Goal: Task Accomplishment & Management: Manage account settings

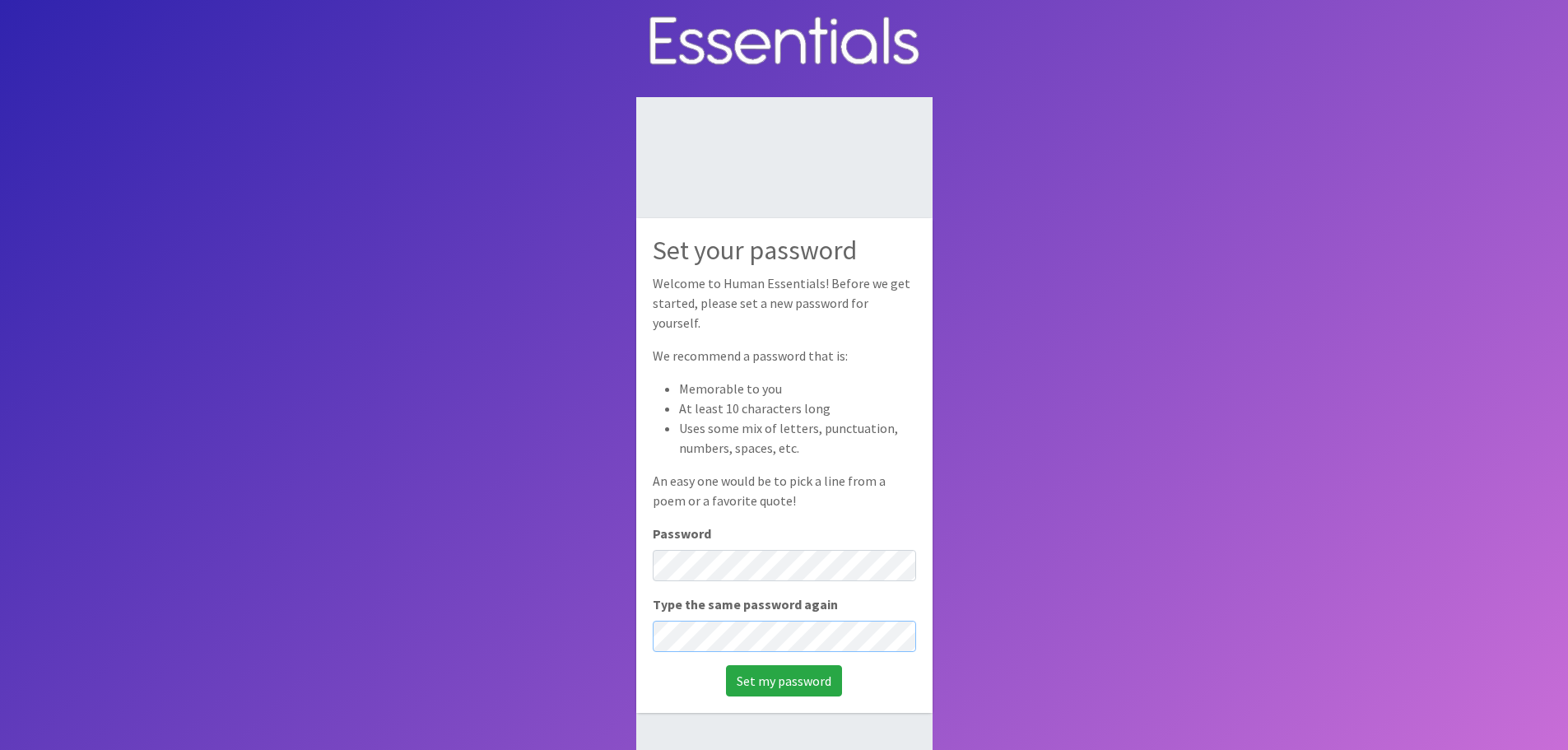
click at [726, 666] on input "Set my password" at bounding box center [784, 681] width 116 height 32
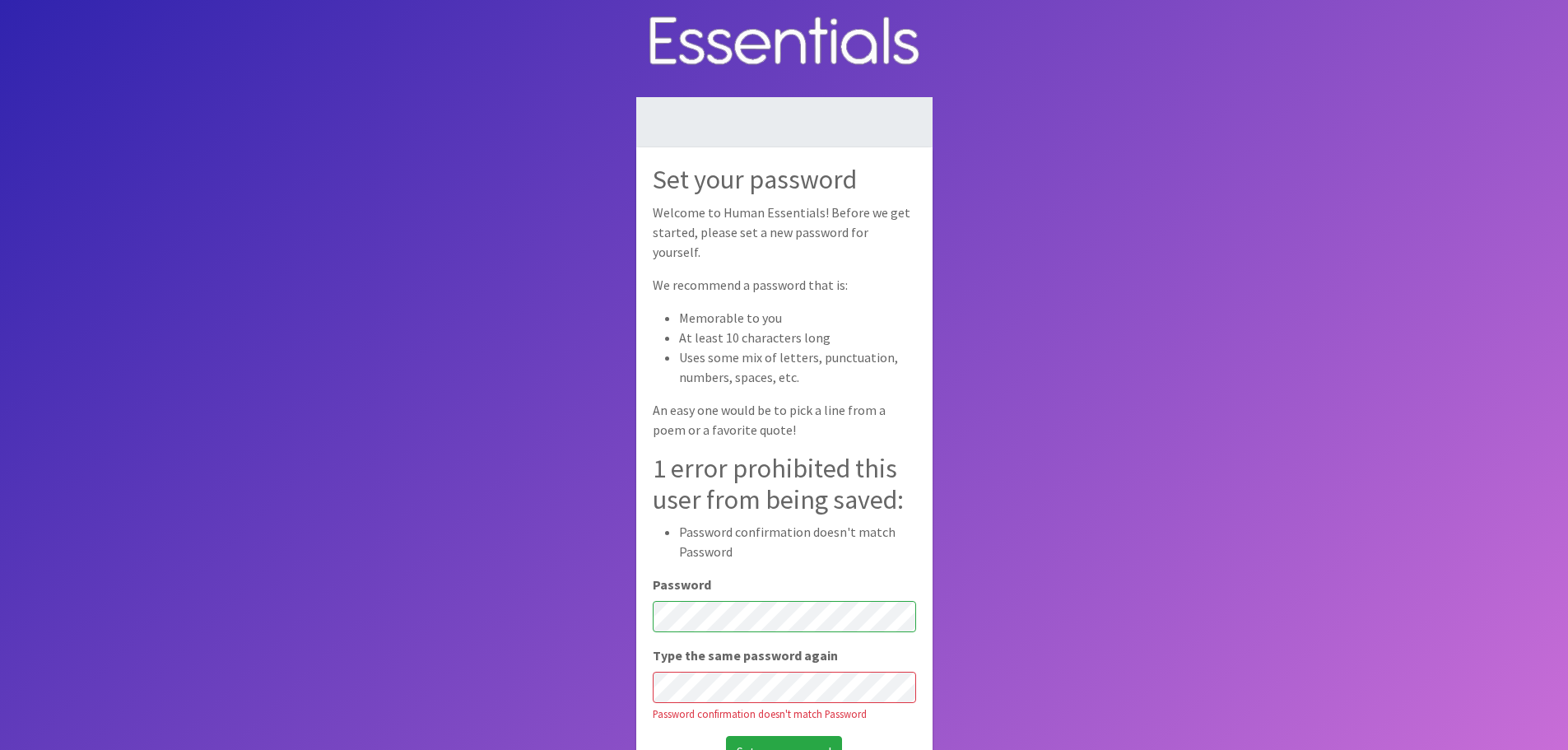
click at [726, 736] on input "Set my password" at bounding box center [784, 752] width 116 height 32
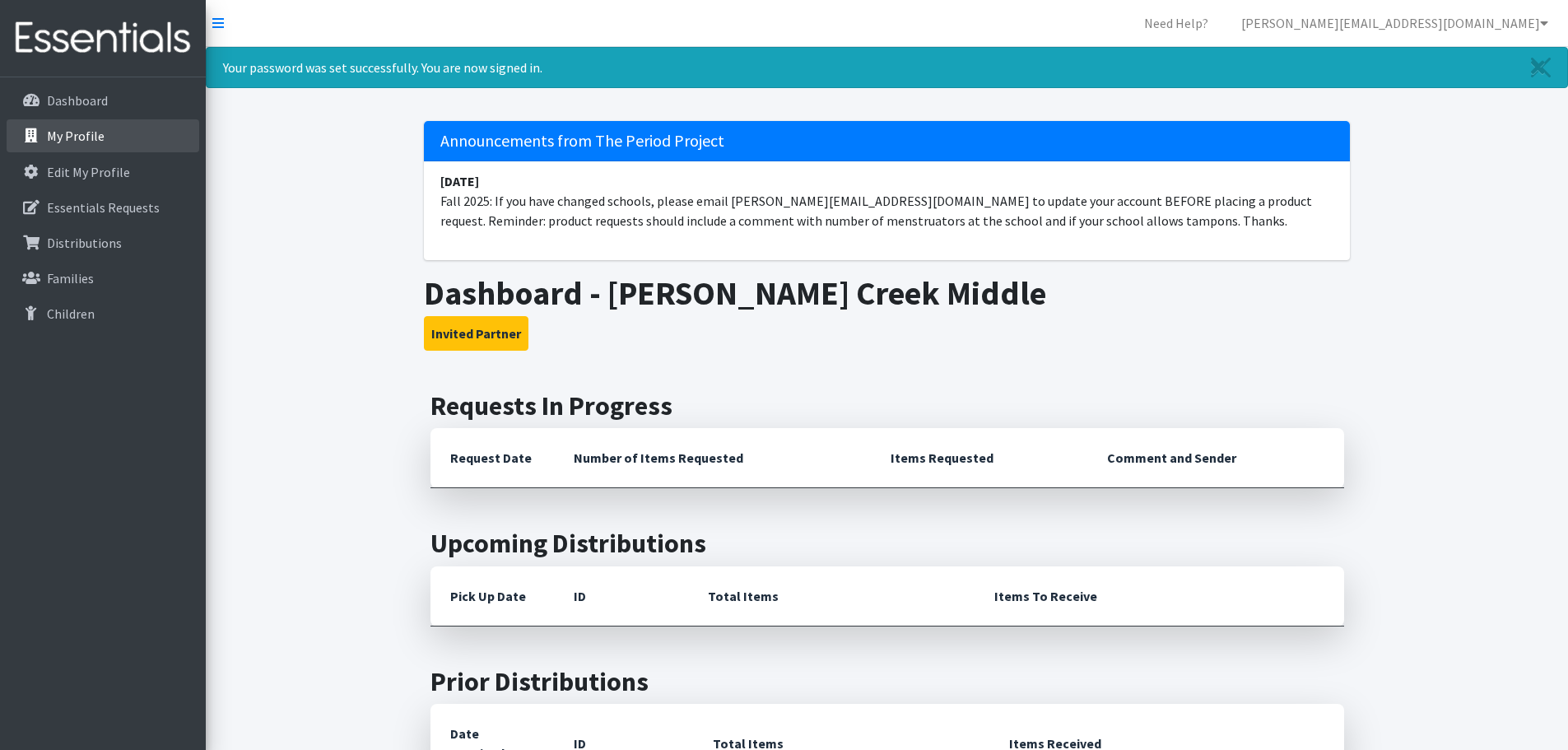
click at [101, 141] on link "My Profile" at bounding box center [103, 135] width 193 height 33
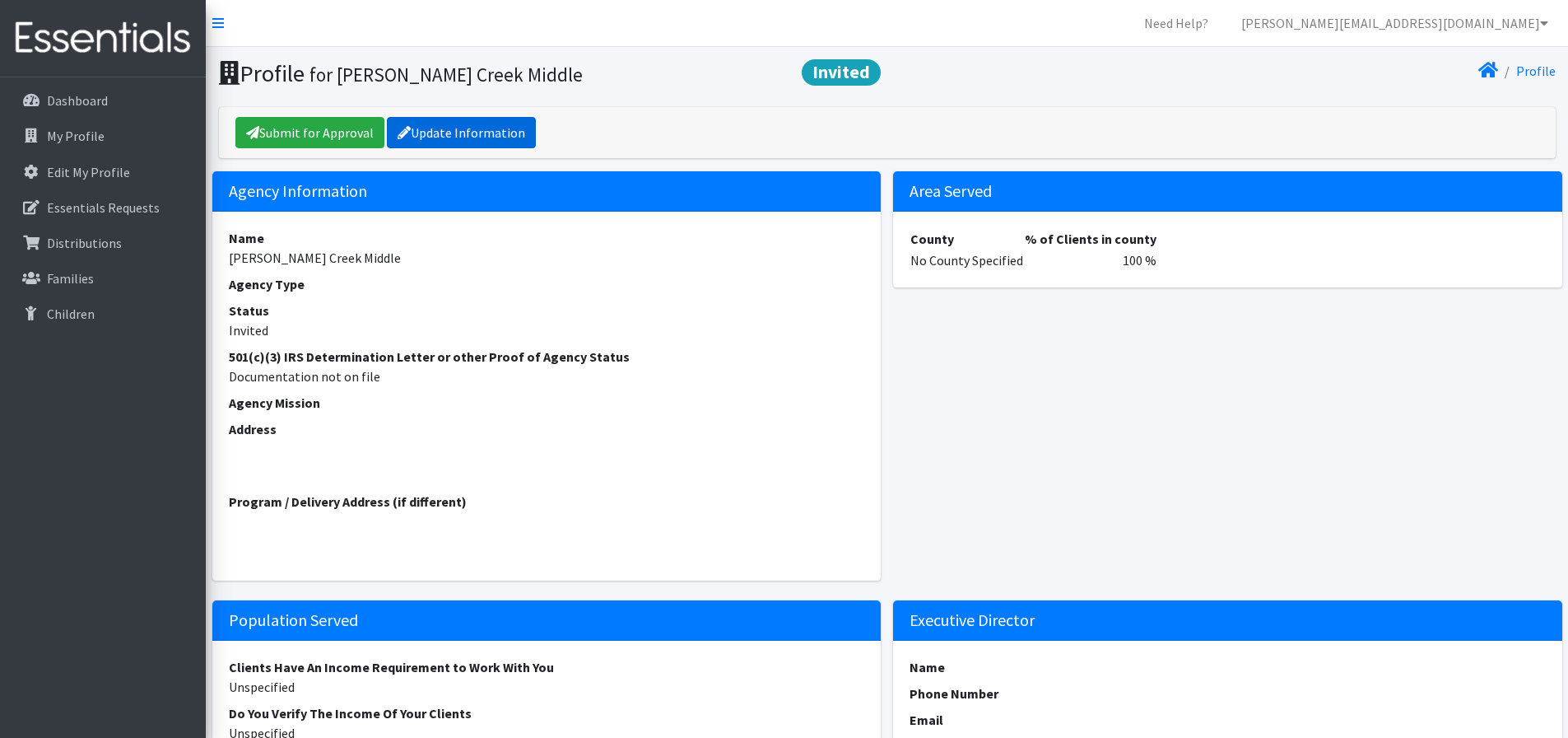
click at [412, 127] on link "Update Information" at bounding box center [462, 133] width 149 height 32
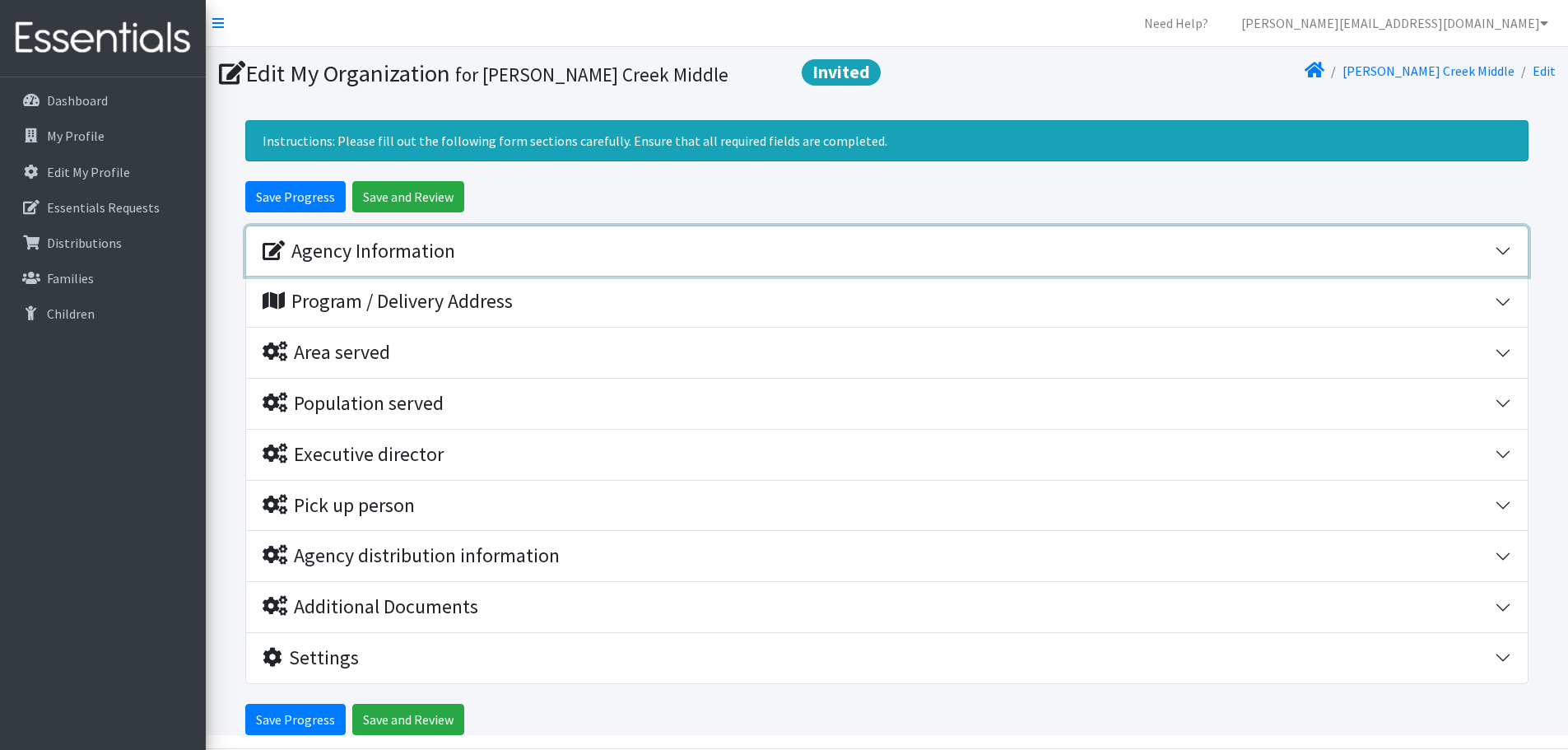
click at [431, 246] on div "Agency Information" at bounding box center [358, 251] width 193 height 24
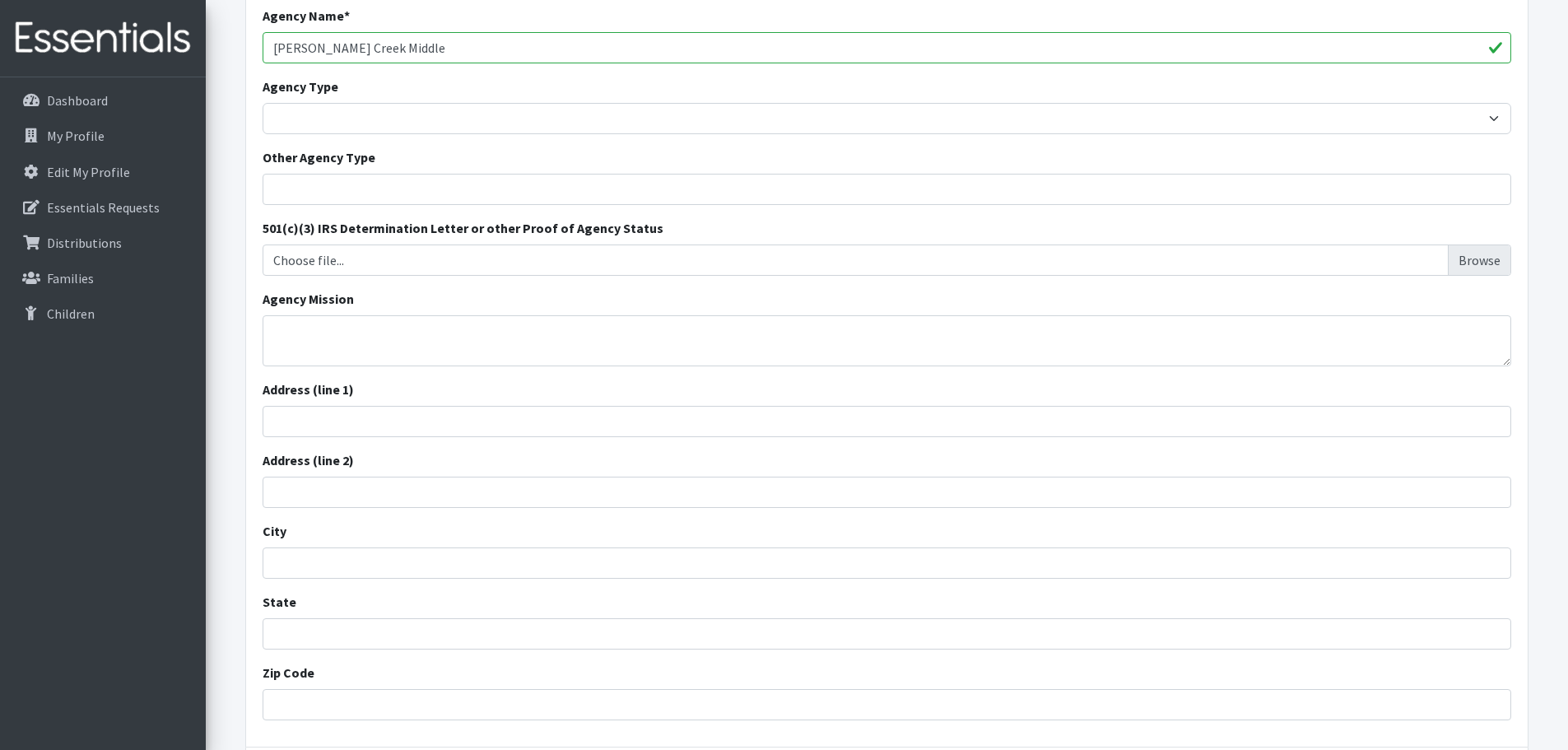
scroll to position [330, 0]
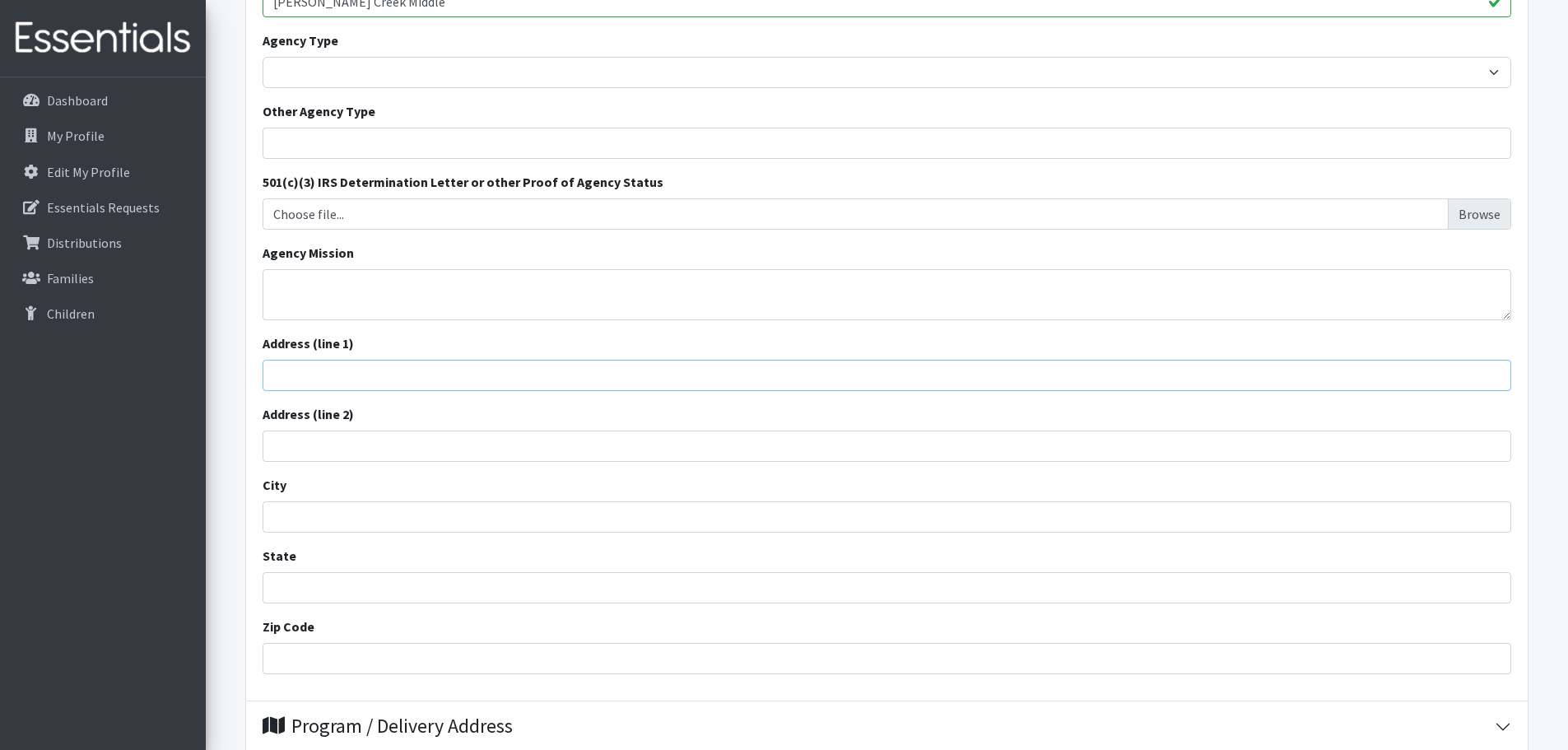
click at [390, 368] on input "Address (line 1)" at bounding box center [887, 375] width 1249 height 32
click at [316, 375] on input "Address (line 1)" at bounding box center [887, 375] width 1249 height 32
paste input "221 State Rd S-42-618, Greer, SC 29651"
drag, startPoint x: 513, startPoint y: 375, endPoint x: 392, endPoint y: 369, distance: 121.1
click at [392, 370] on input "221 State Rd S-42-618, Greer, SC 29651" at bounding box center [887, 375] width 1249 height 32
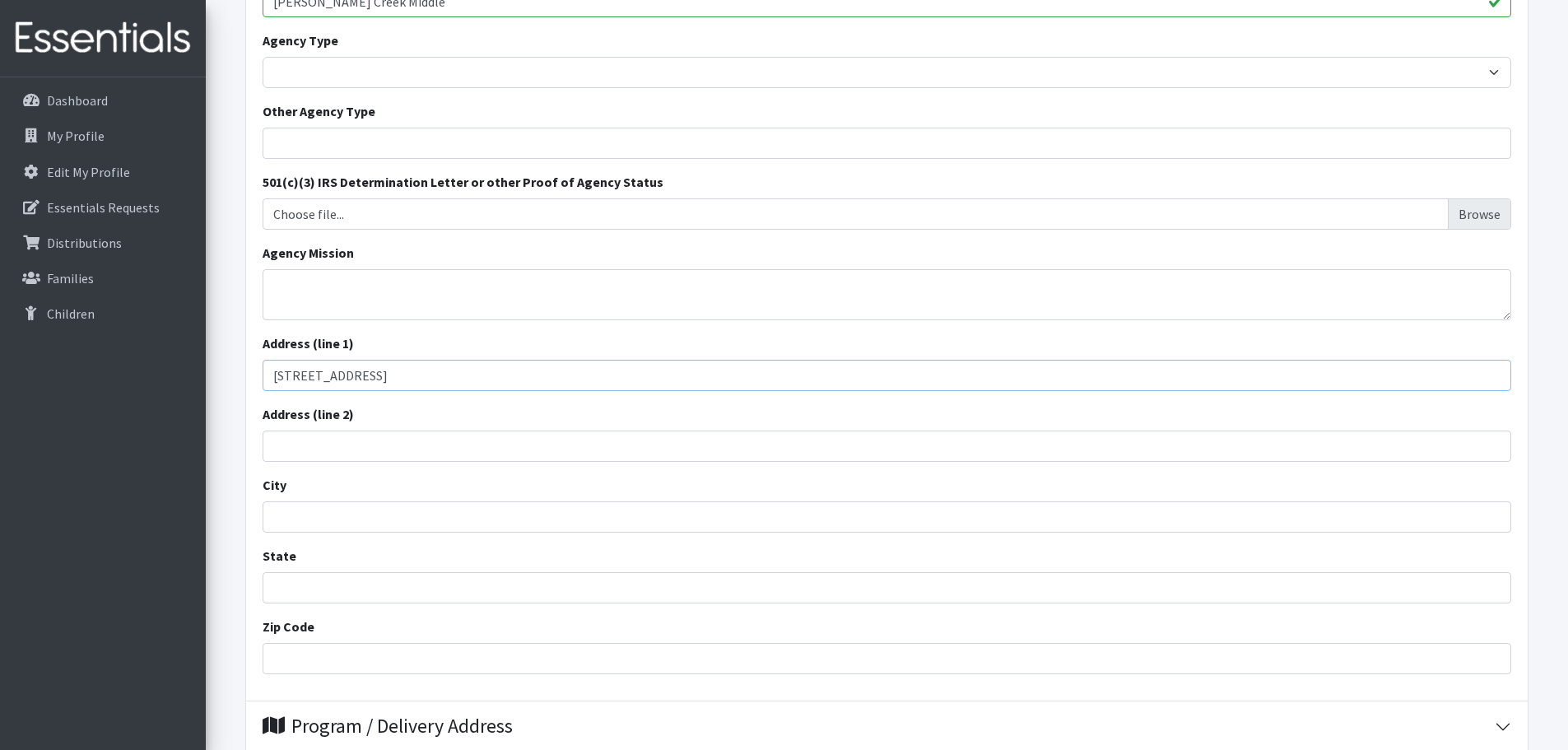
type input "[STREET_ADDRESS]"
click at [304, 519] on input "City" at bounding box center [887, 518] width 1249 height 32
type input "Greer"
type input "SC"
drag, startPoint x: 308, startPoint y: 643, endPoint x: 306, endPoint y: 662, distance: 19.1
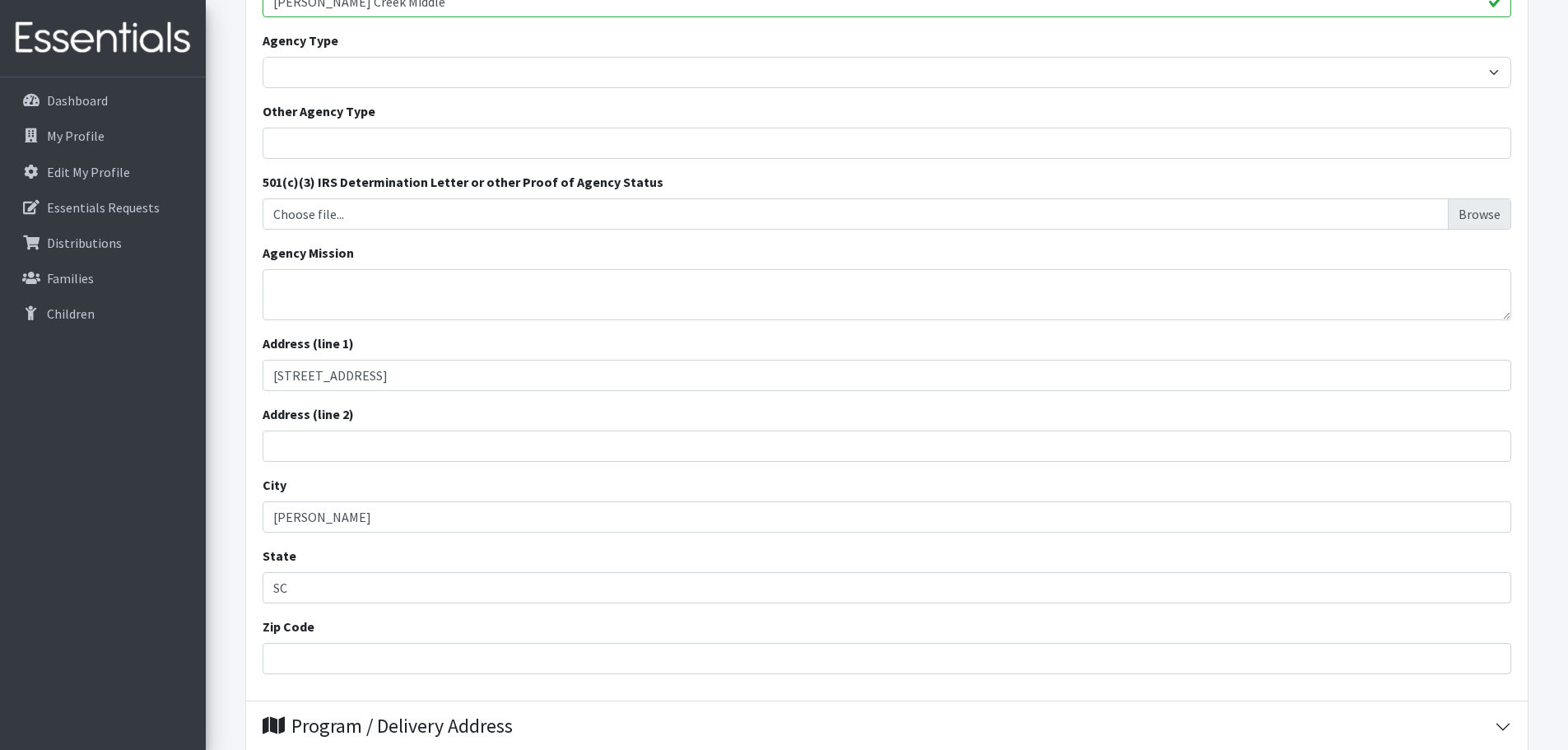
click at [306, 652] on div "Zip Code" at bounding box center [887, 646] width 1249 height 58
click at [306, 662] on input "Zip Code" at bounding box center [887, 660] width 1249 height 32
paste input "221 State Rd S-42-618, Greer, SC 29651"
drag, startPoint x: 451, startPoint y: 653, endPoint x: 129, endPoint y: 658, distance: 322.0
click at [130, 658] on div "Need Help? kimberly.quaiel@spart5.net Organization Settings My Co-Workers My Pr…" at bounding box center [784, 452] width 1568 height 1565
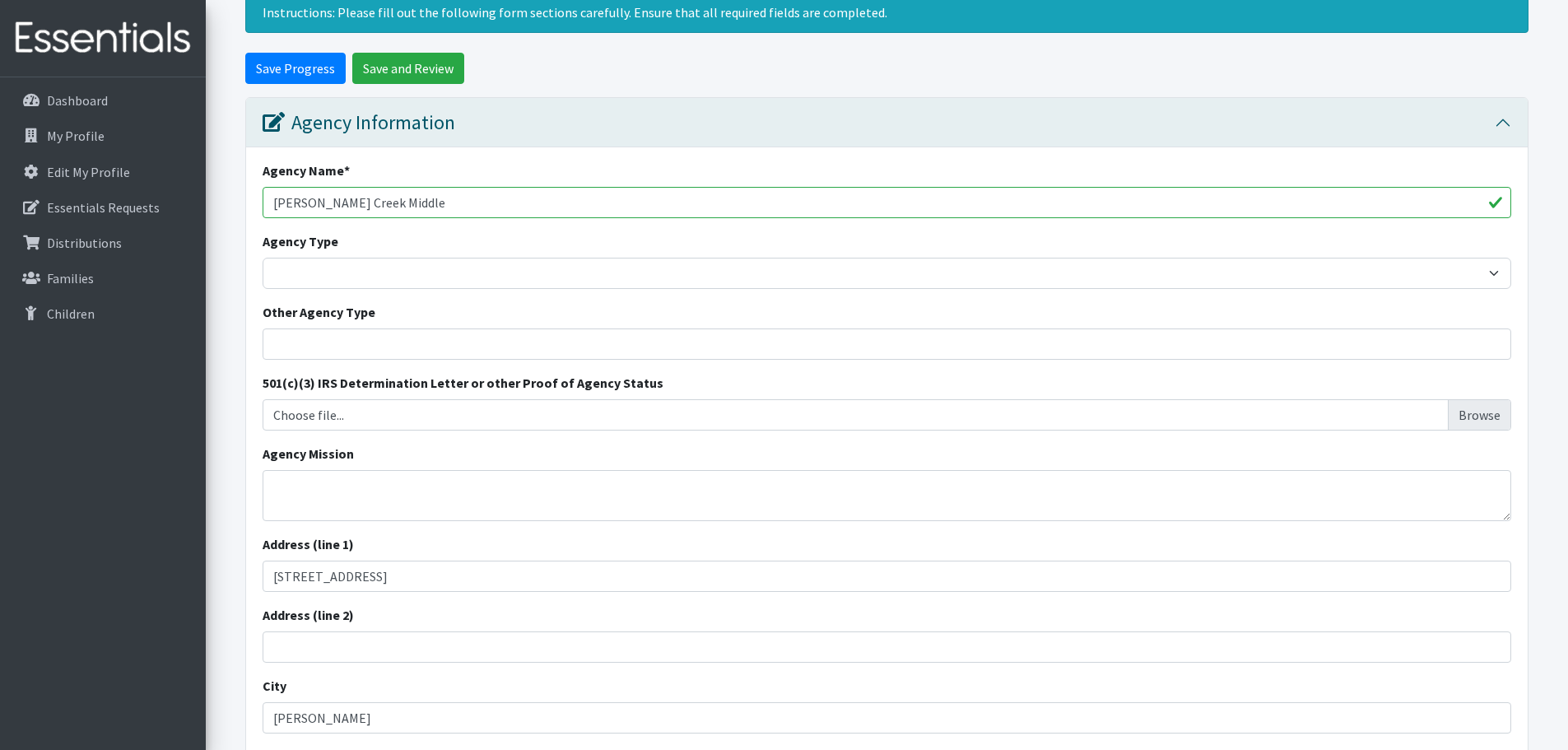
scroll to position [0, 0]
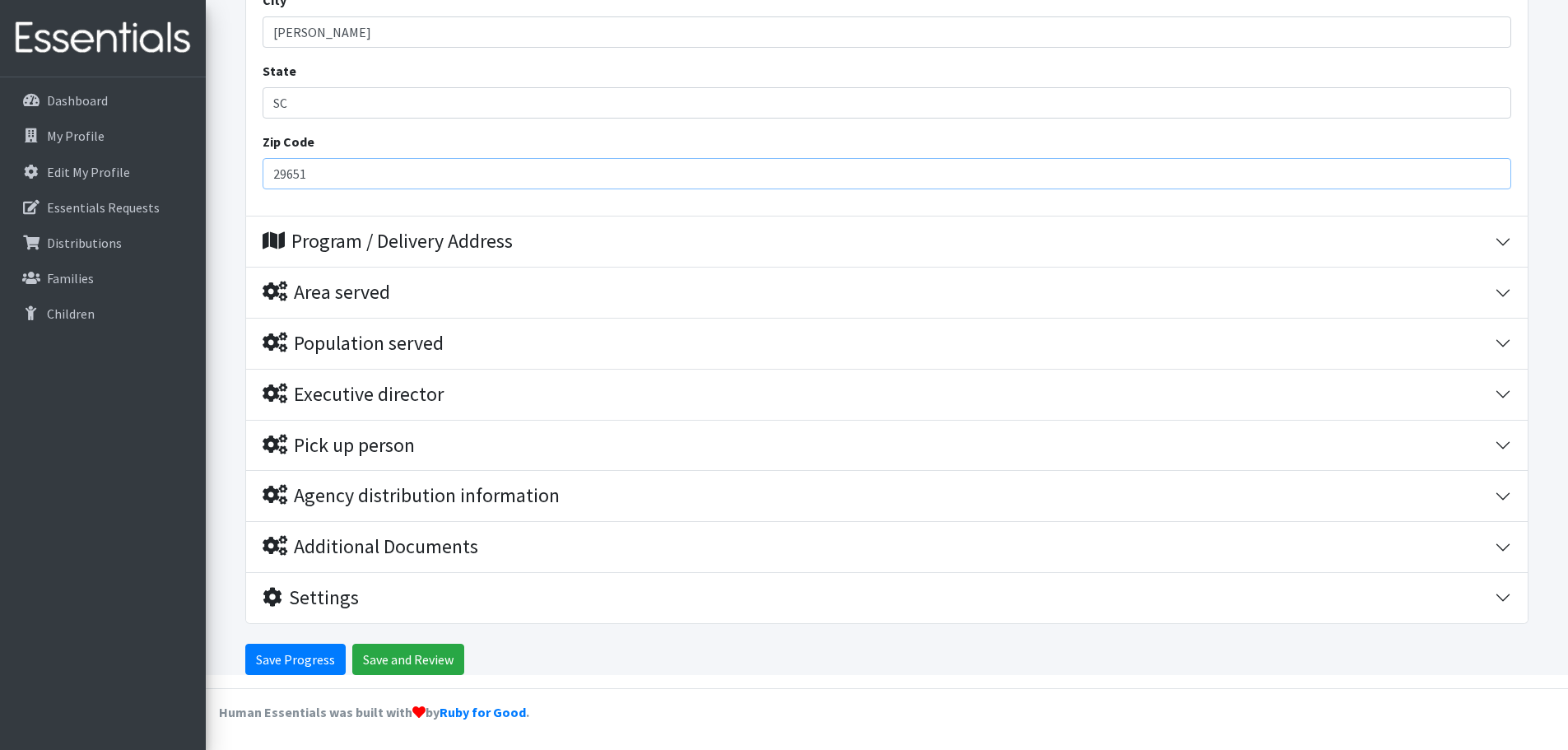
type input "29651"
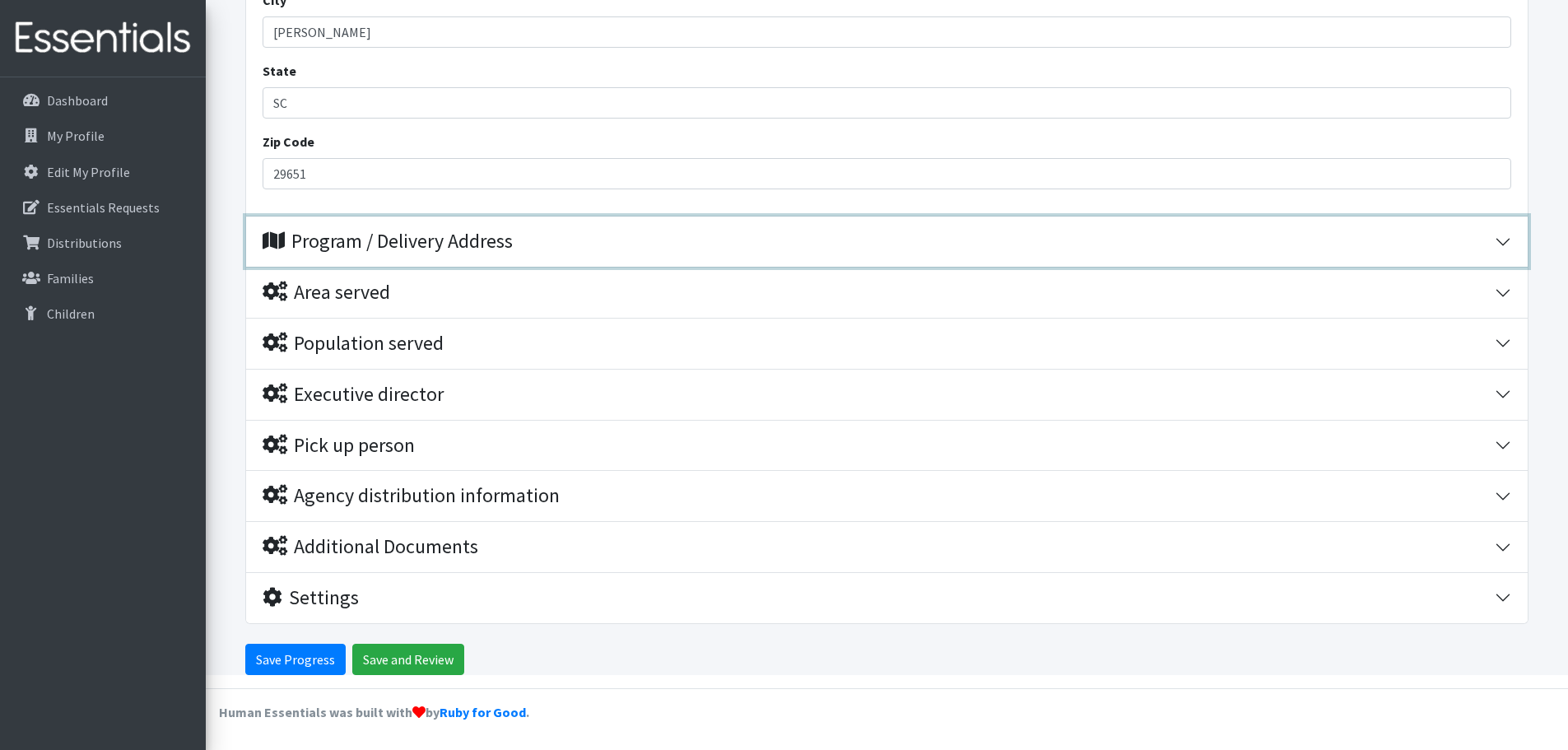
click at [463, 238] on div "Program / Delivery Address" at bounding box center [387, 241] width 250 height 24
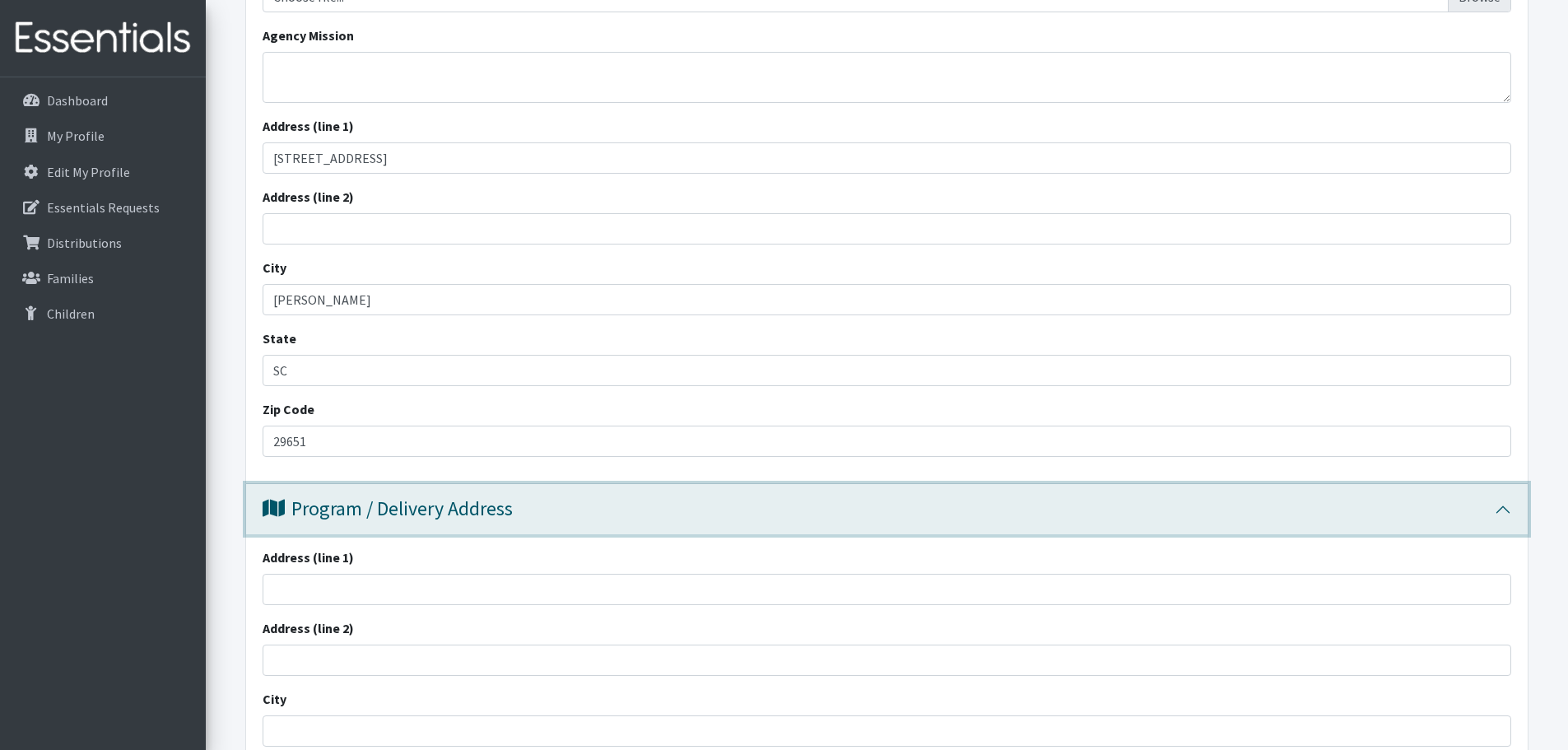
scroll to position [576, 0]
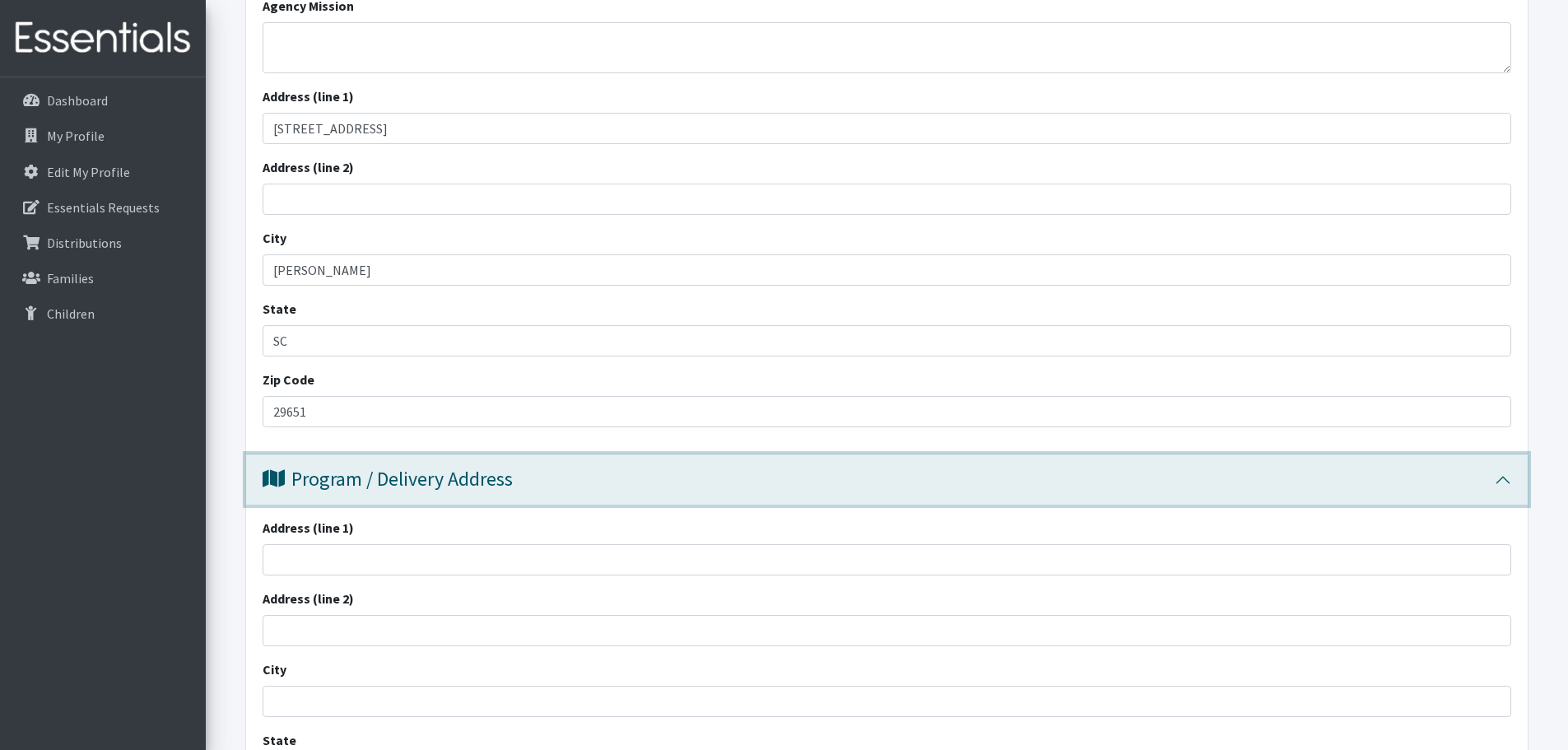
click at [525, 483] on div "Program / Delivery Address" at bounding box center [878, 480] width 1232 height 24
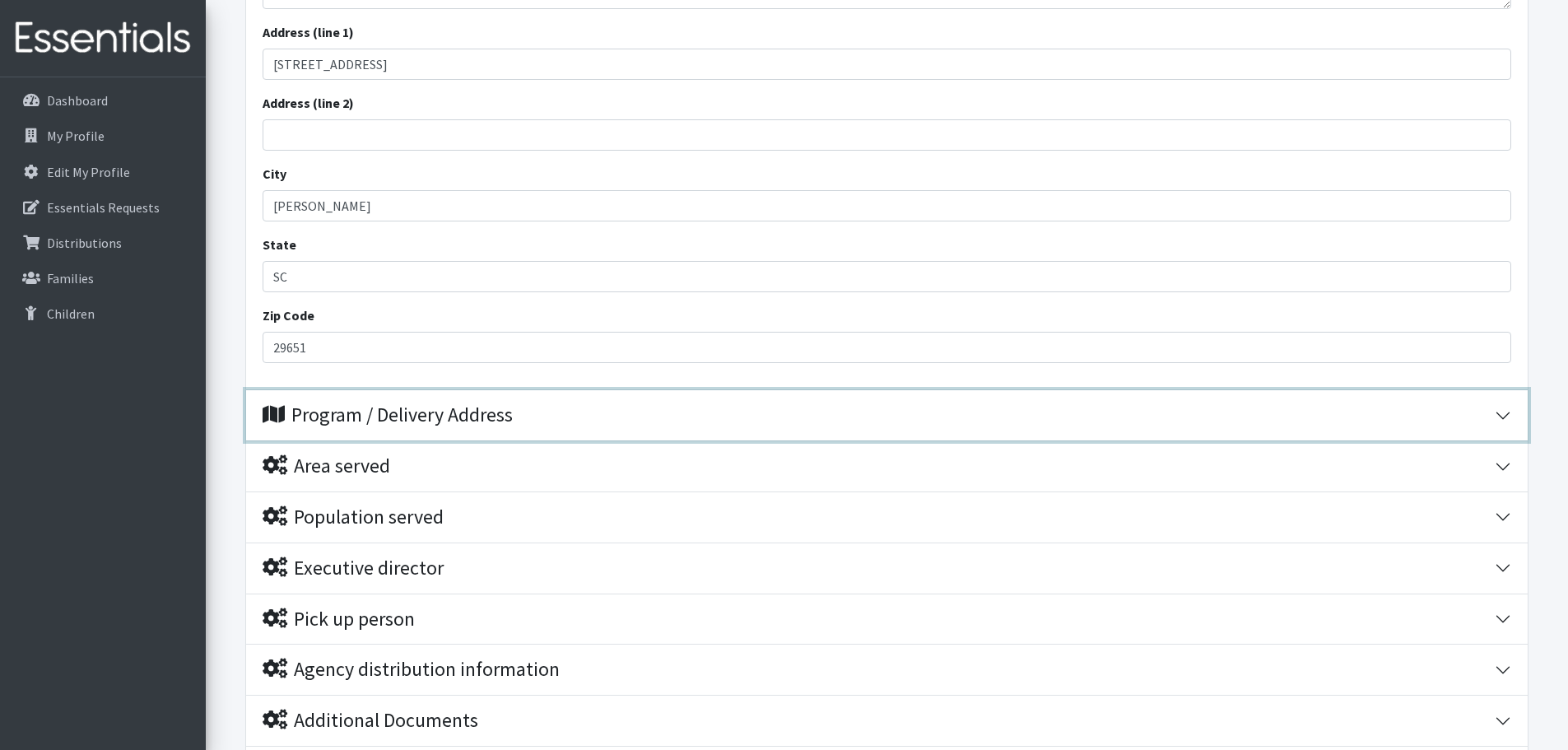
scroll to position [659, 0]
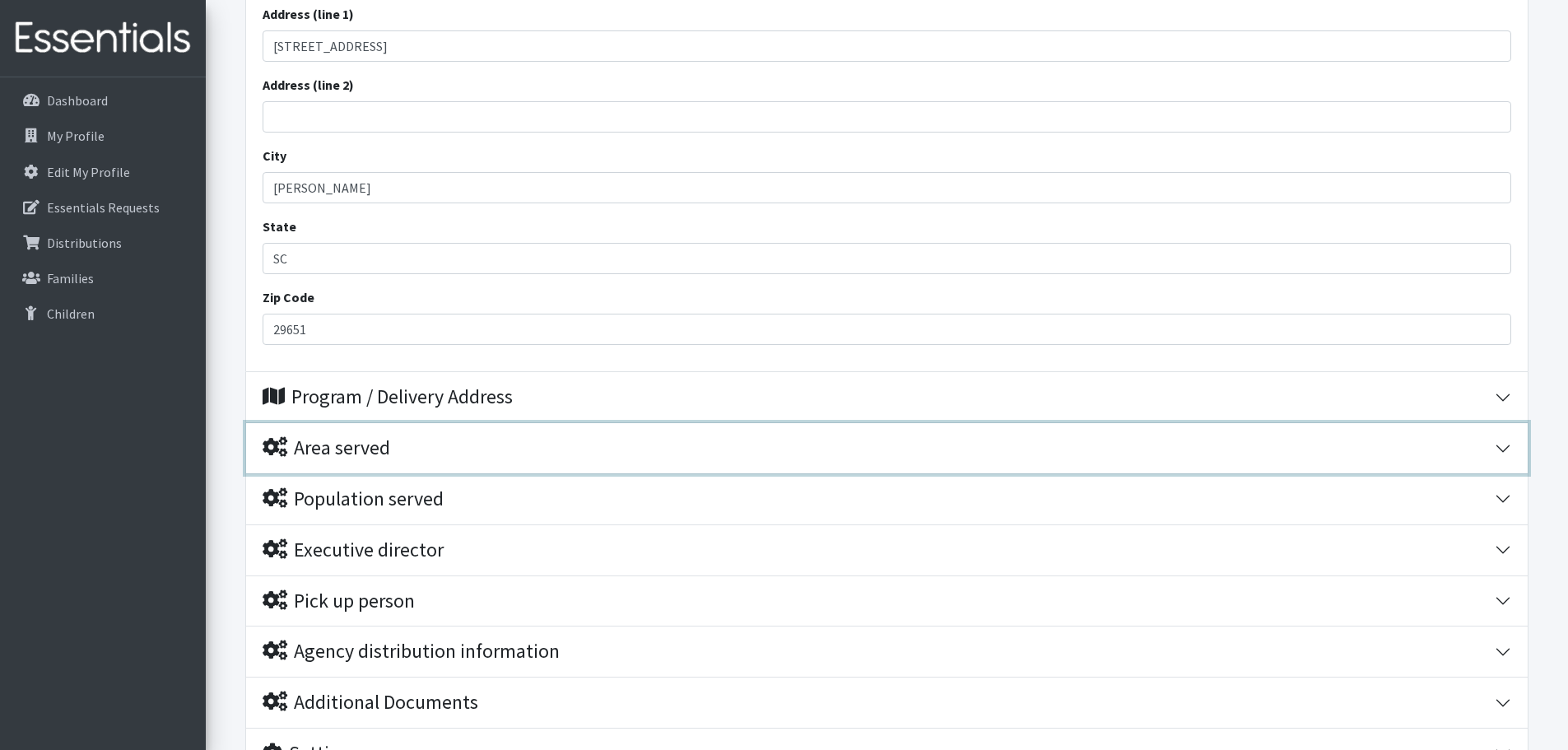
click at [516, 467] on button "Area served" at bounding box center [887, 448] width 1282 height 51
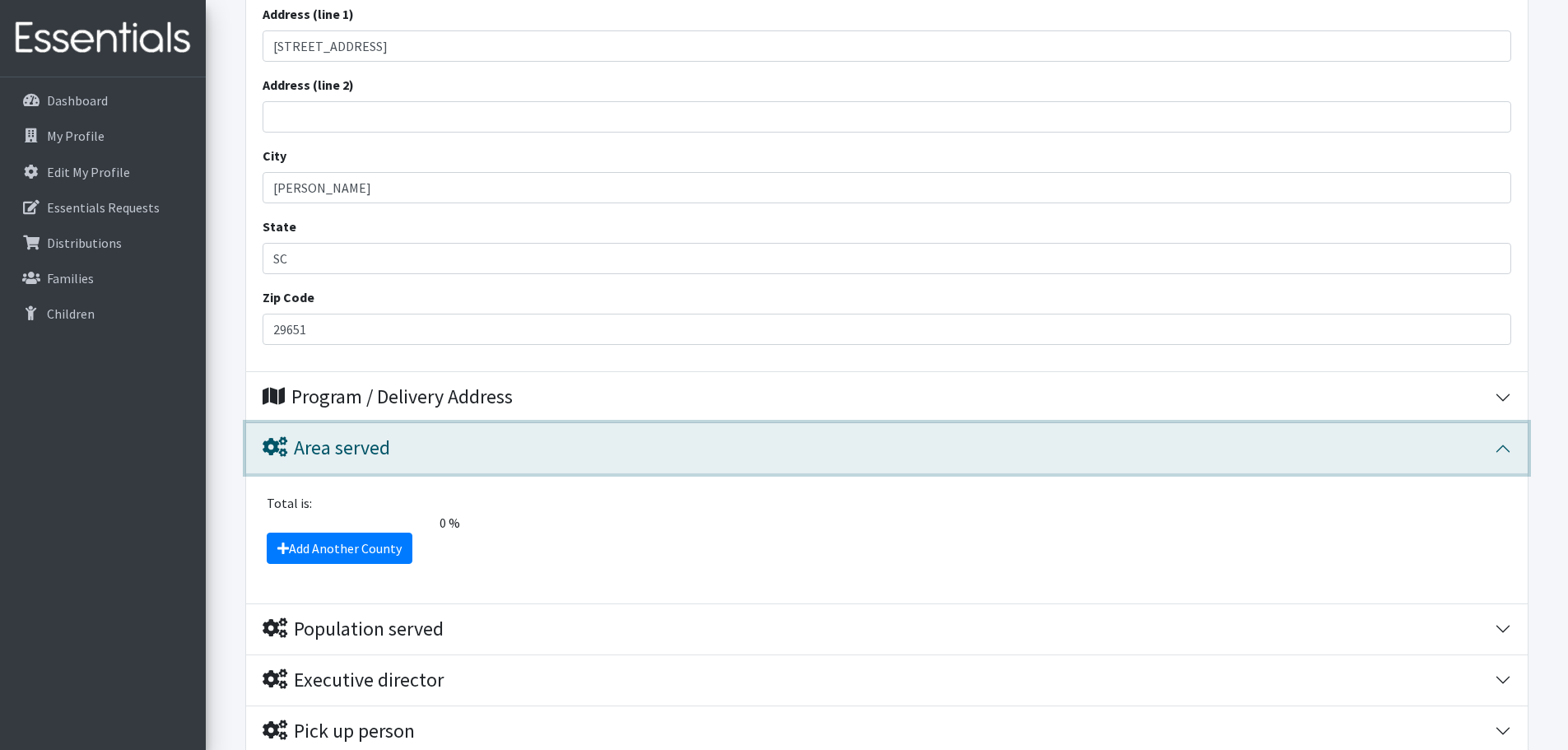
click at [516, 467] on button "Area served" at bounding box center [887, 448] width 1282 height 51
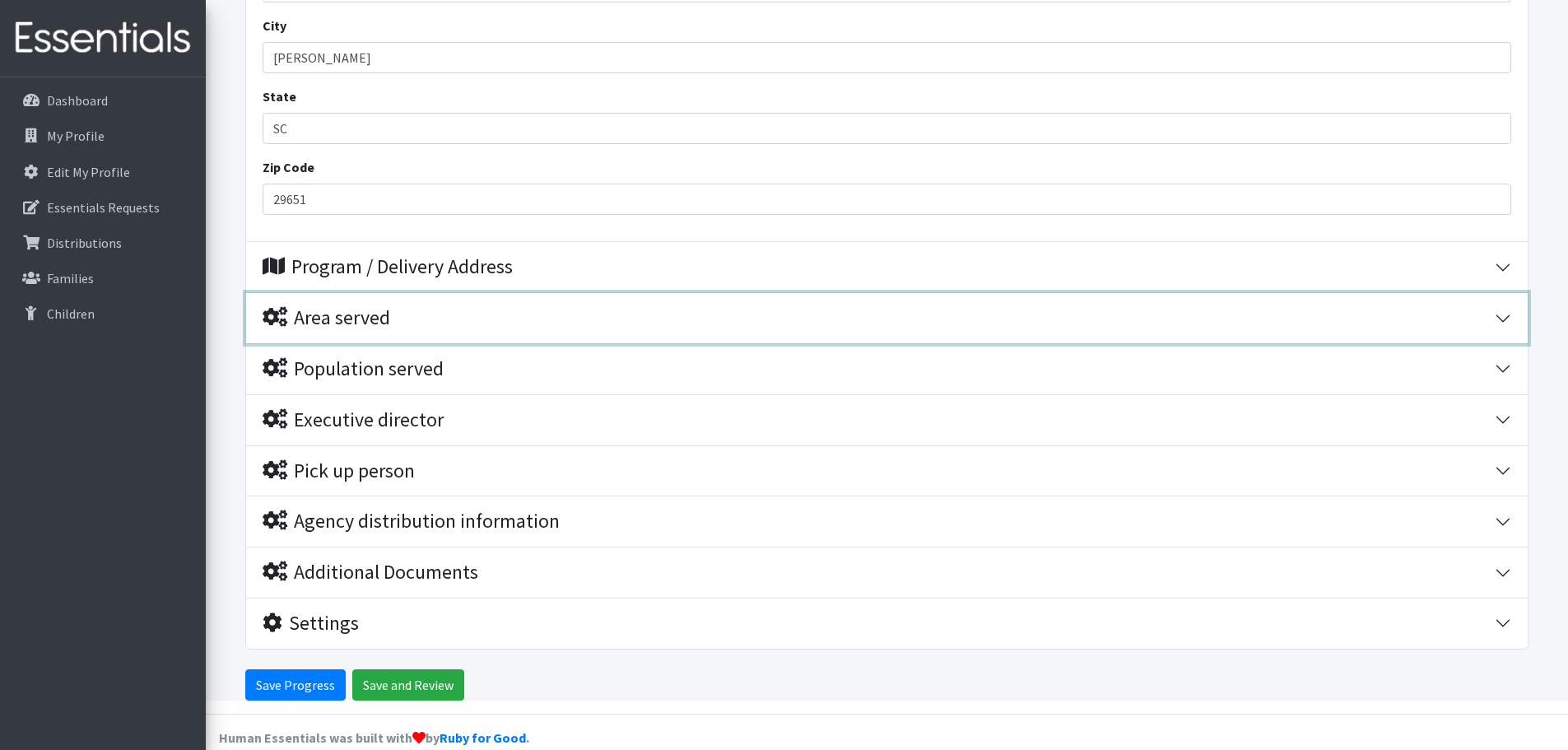
scroll to position [815, 0]
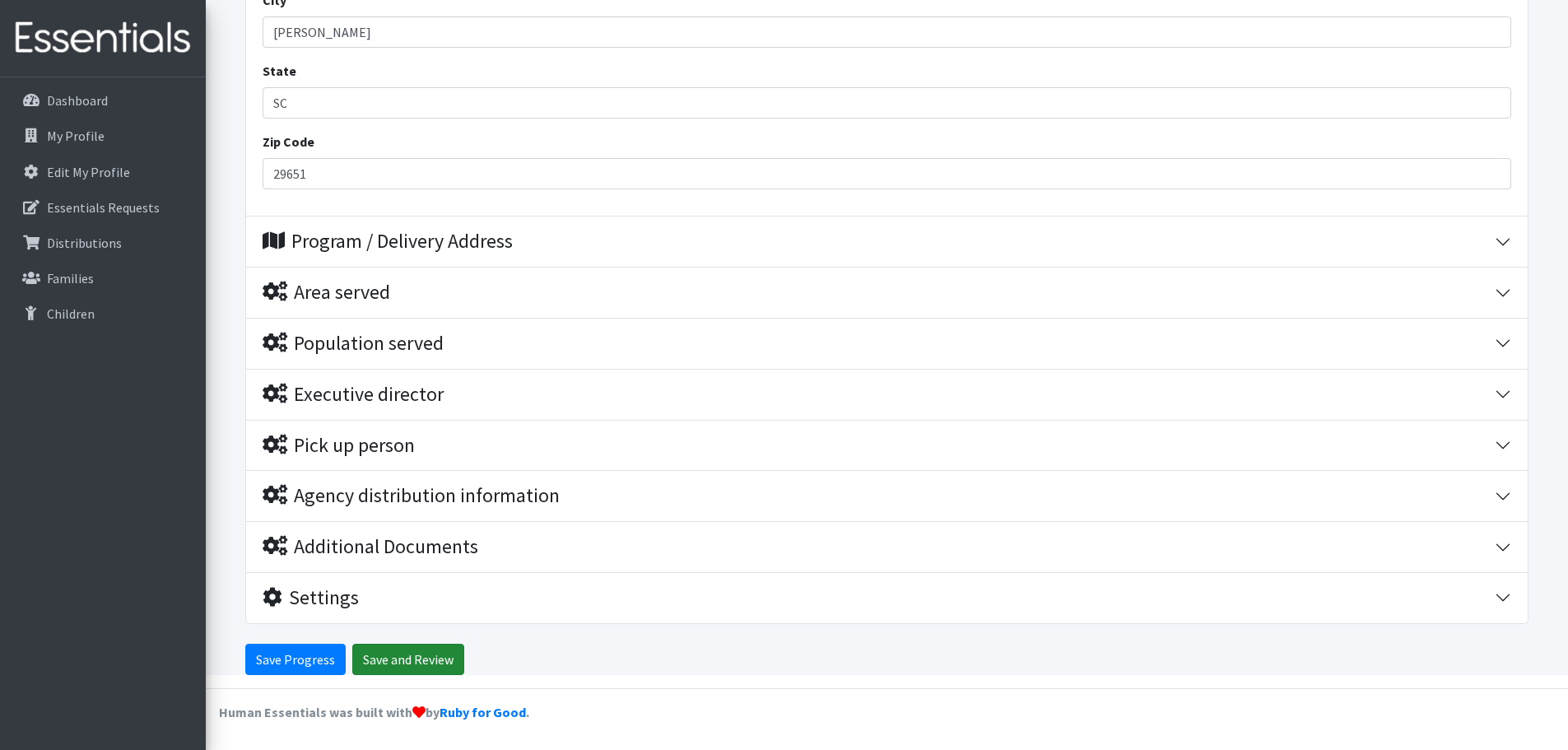
click at [397, 663] on input "Save and Review" at bounding box center [408, 660] width 112 height 32
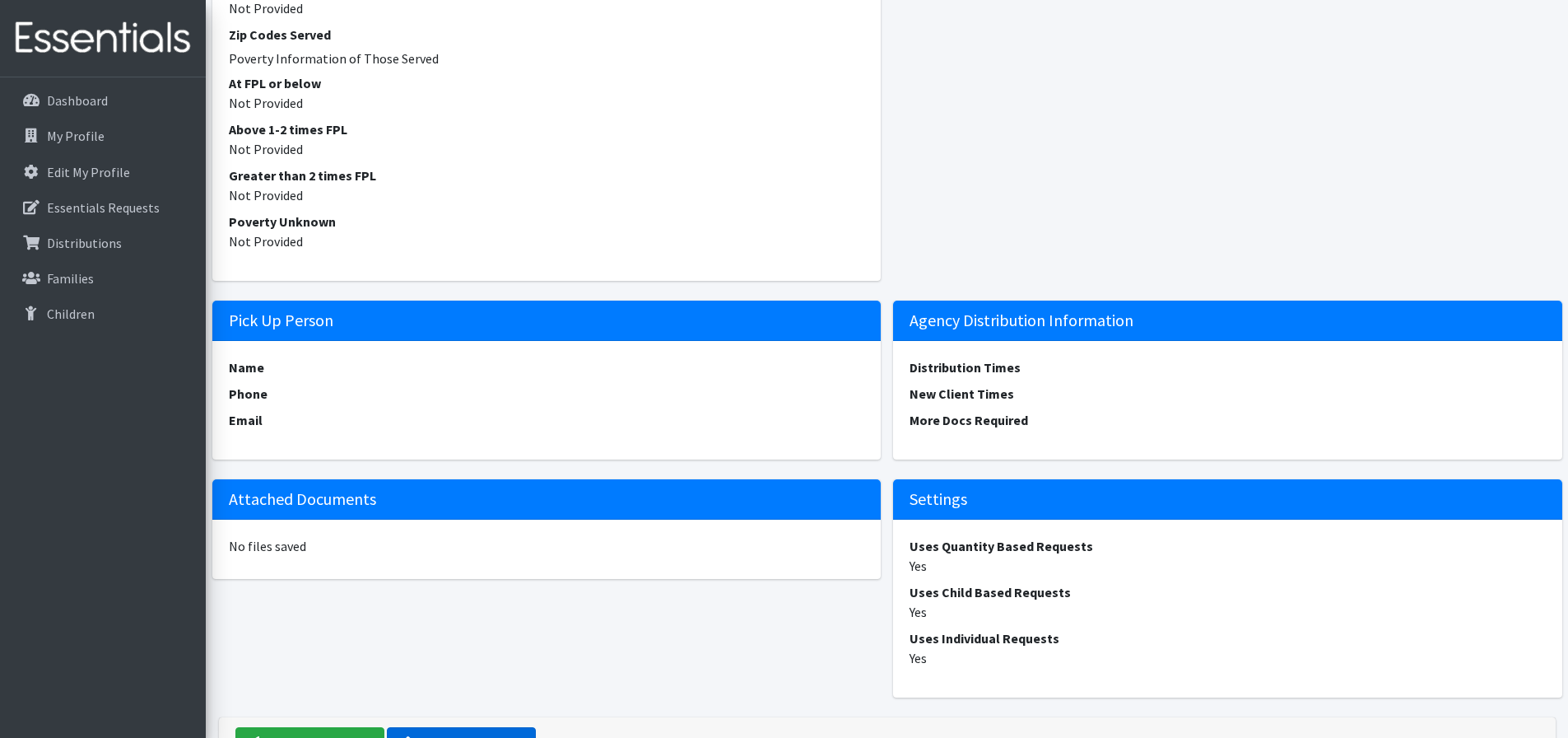
scroll to position [1295, 0]
